Goal: Information Seeking & Learning: Get advice/opinions

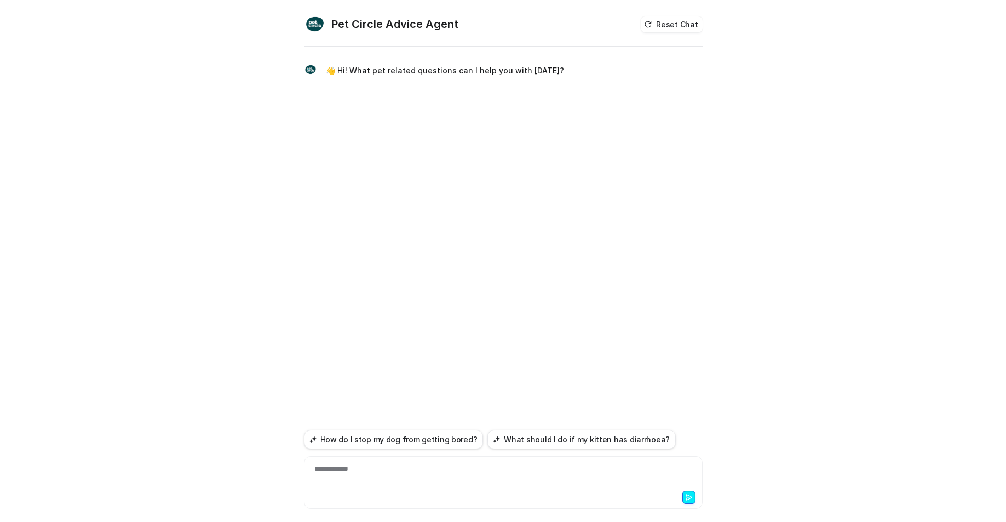
click at [422, 491] on div at bounding box center [503, 495] width 393 height 15
click at [415, 491] on div at bounding box center [503, 495] width 393 height 15
click at [436, 468] on div "**********" at bounding box center [503, 475] width 393 height 25
click at [412, 463] on div "**********" at bounding box center [503, 482] width 399 height 53
click at [415, 475] on div "**********" at bounding box center [503, 475] width 393 height 25
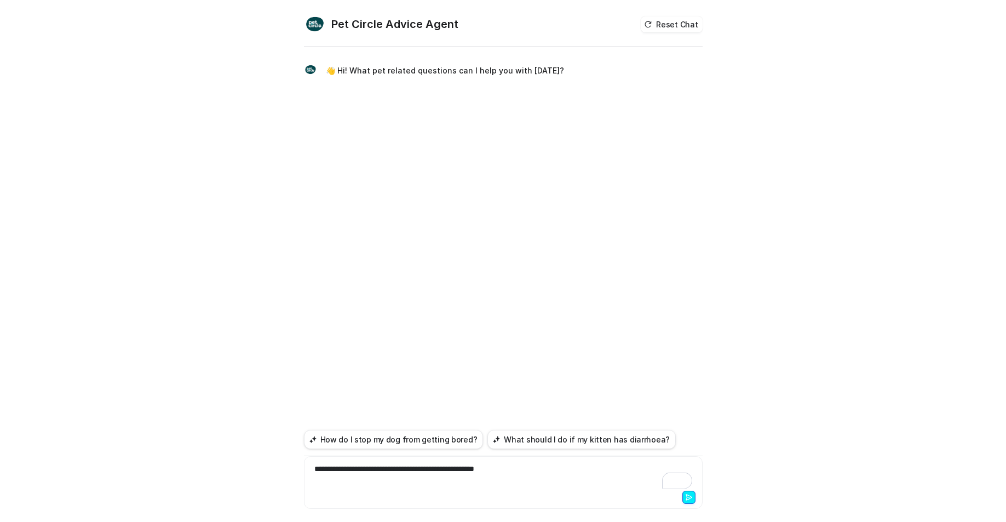
click at [690, 500] on icon at bounding box center [689, 497] width 8 height 8
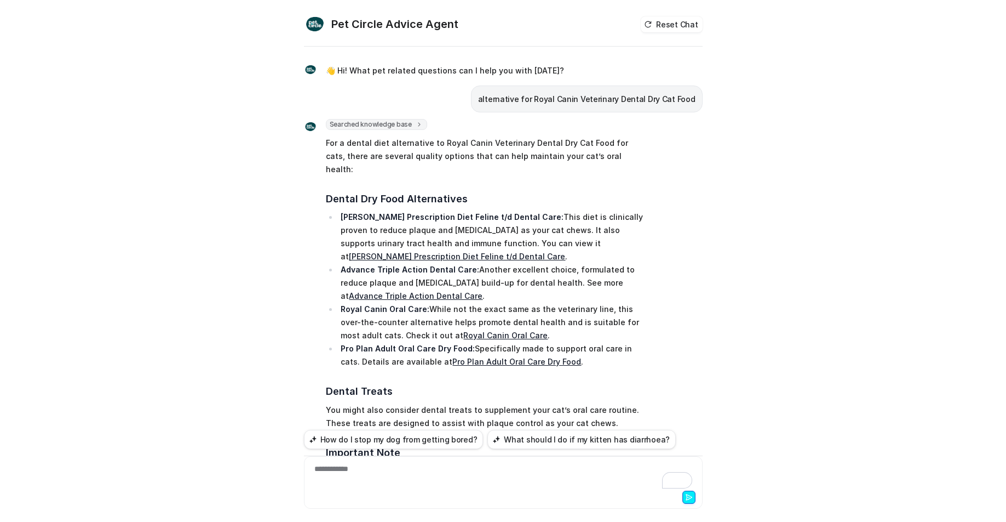
click at [483, 212] on strong "[PERSON_NAME] Prescription Diet Feline t/d Dental Care:" at bounding box center [452, 216] width 223 height 9
drag, startPoint x: 483, startPoint y: 202, endPoint x: 342, endPoint y: 185, distance: 141.2
click at [357, 210] on li "[PERSON_NAME] Prescription Diet Feline t/d Dental Care: This diet is clinically…" at bounding box center [492, 236] width 308 height 53
click at [345, 212] on strong "[PERSON_NAME] Prescription Diet Feline t/d Dental Care:" at bounding box center [452, 216] width 223 height 9
drag, startPoint x: 345, startPoint y: 207, endPoint x: 459, endPoint y: 203, distance: 114.6
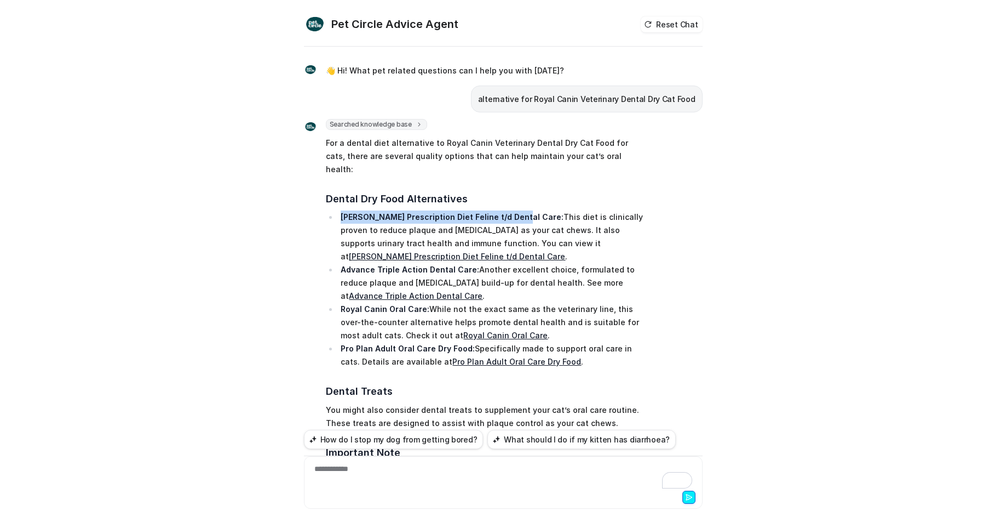
click at [490, 212] on strong "[PERSON_NAME] Prescription Diet Feline t/d Dental Care:" at bounding box center [452, 216] width 223 height 9
copy strong "[PERSON_NAME] Prescription Diet Feline t/d Dental Care"
click at [356, 265] on strong "Advance Triple Action Dental Care:" at bounding box center [410, 269] width 139 height 9
drag, startPoint x: 356, startPoint y: 246, endPoint x: 404, endPoint y: 196, distance: 69.7
click at [450, 265] on strong "Advance Triple Action Dental Care:" at bounding box center [410, 269] width 139 height 9
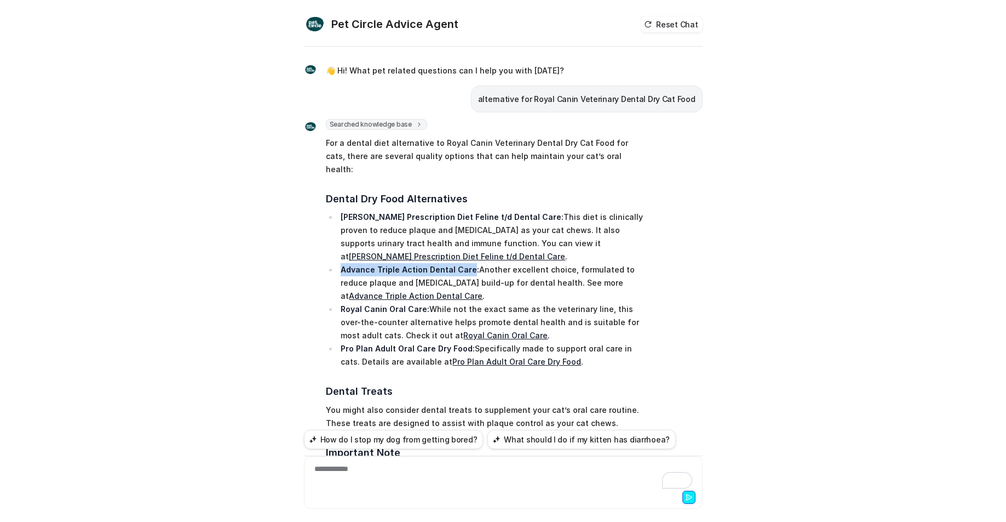
copy strong "Advance Triple Action Dental Care"
click at [353, 304] on strong "Royal Canin Oral Care:" at bounding box center [385, 308] width 89 height 9
drag, startPoint x: 353, startPoint y: 282, endPoint x: 411, endPoint y: 285, distance: 58.2
click at [411, 304] on strong "Royal Canin Oral Care:" at bounding box center [385, 308] width 89 height 9
copy strong "Royal Canin Oral Care"
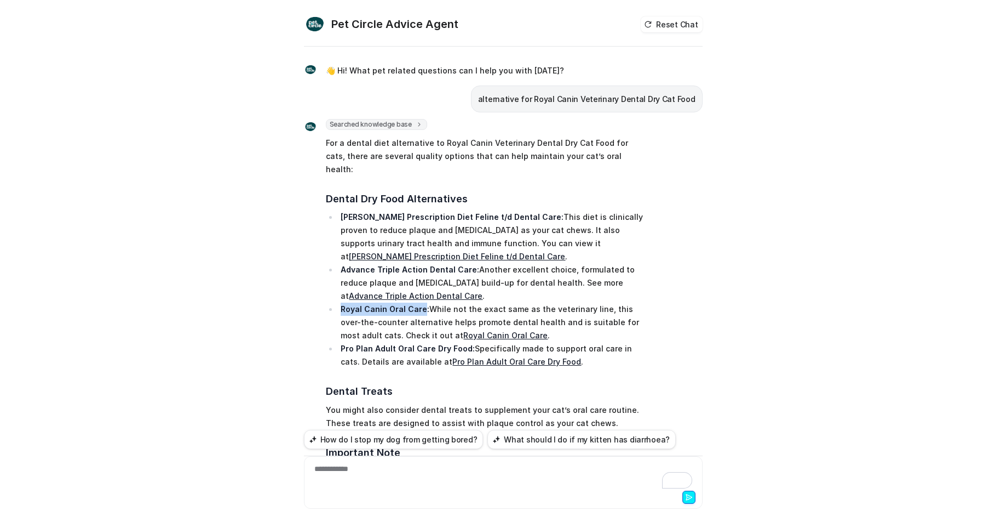
copy strong "Royal Canin Oral Care"
click at [344, 212] on strong "[PERSON_NAME] Prescription Diet Feline t/d Dental Care:" at bounding box center [452, 216] width 223 height 9
drag, startPoint x: 344, startPoint y: 204, endPoint x: 482, endPoint y: 203, distance: 137.5
click at [482, 212] on strong "[PERSON_NAME] Prescription Diet Feline t/d Dental Care:" at bounding box center [452, 216] width 223 height 9
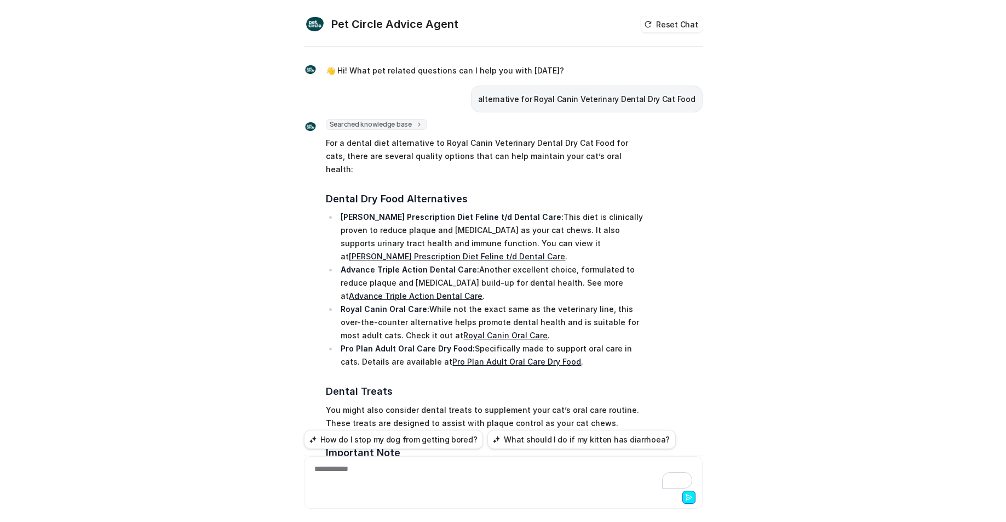
click at [348, 212] on strong "[PERSON_NAME] Prescription Diet Feline t/d Dental Care:" at bounding box center [452, 216] width 223 height 9
drag, startPoint x: 348, startPoint y: 201, endPoint x: 486, endPoint y: 201, distance: 138.1
click at [486, 212] on strong "[PERSON_NAME] Prescription Diet Feline t/d Dental Care:" at bounding box center [452, 216] width 223 height 9
copy strong "[PERSON_NAME] Prescription Diet Feline t/d Dental Care"
